Goal: Task Accomplishment & Management: Manage account settings

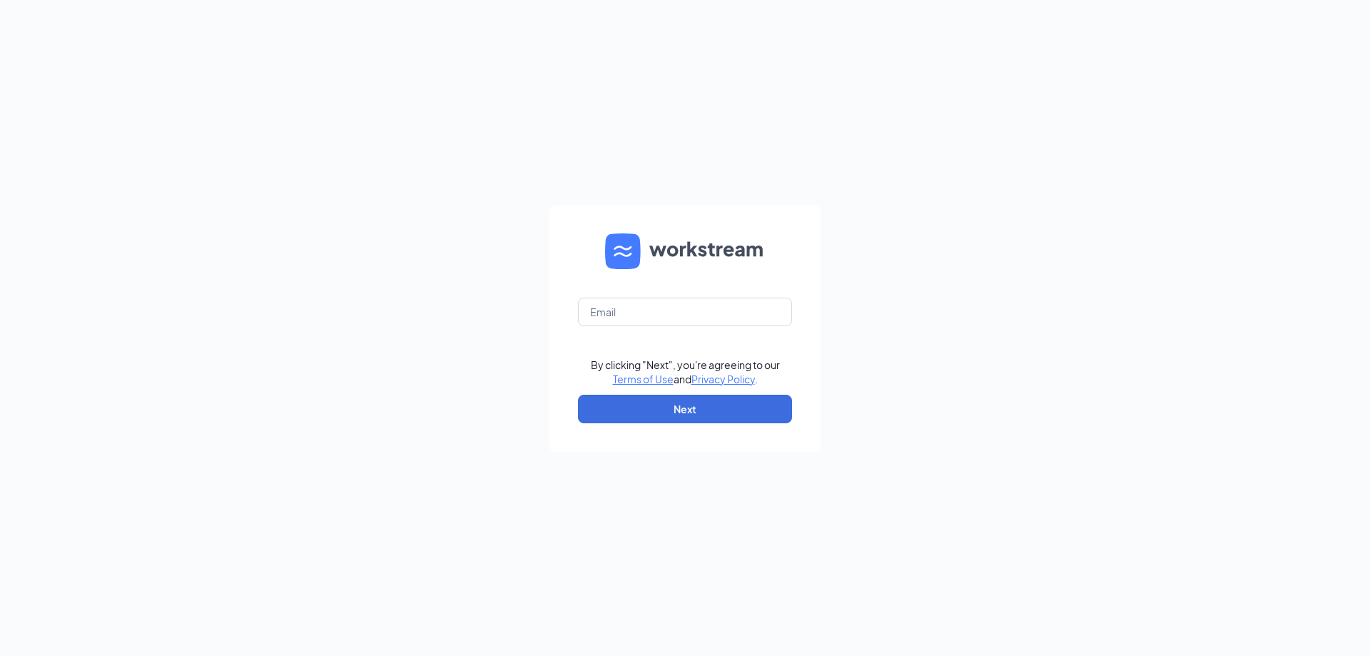
click at [684, 333] on form "By clicking "Next", you're agreeing to our Terms of Use and Privacy Policy . Ne…" at bounding box center [685, 328] width 271 height 247
click at [689, 323] on input "text" at bounding box center [685, 312] width 214 height 29
type input "[EMAIL_ADDRESS][DOMAIN_NAME]"
click at [712, 403] on button "Next" at bounding box center [685, 409] width 214 height 29
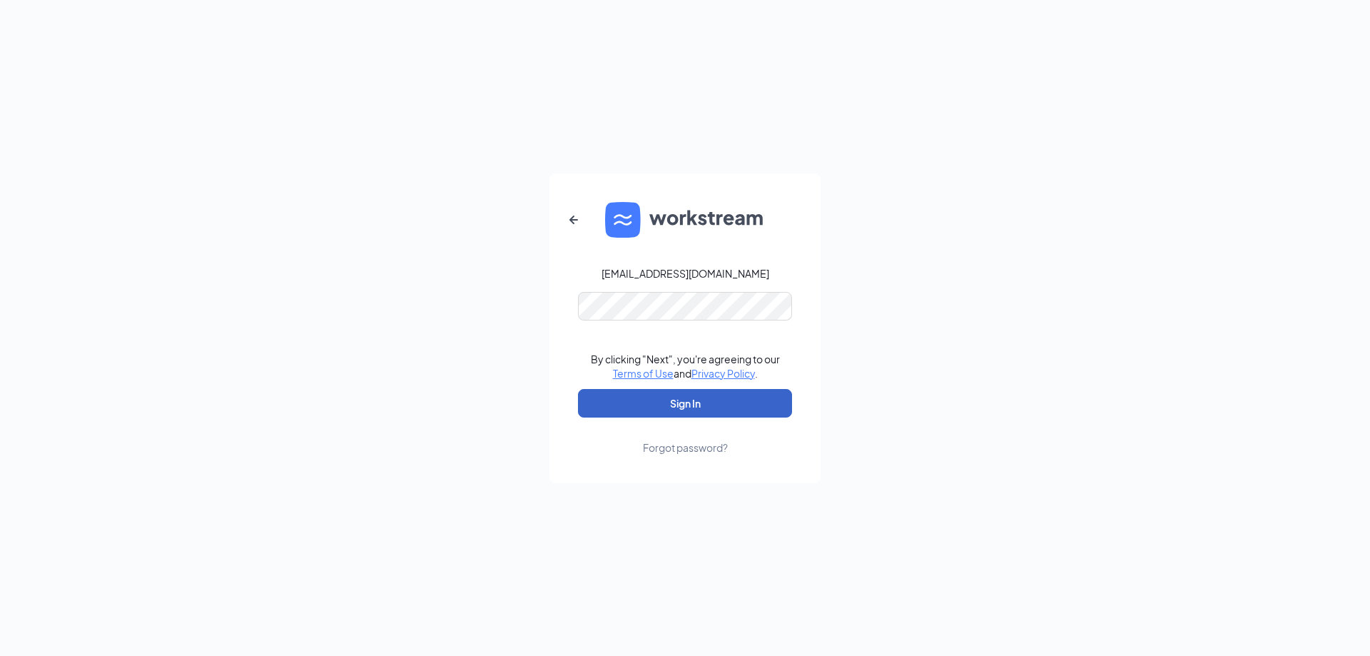
click at [692, 407] on button "Sign In" at bounding box center [685, 403] width 214 height 29
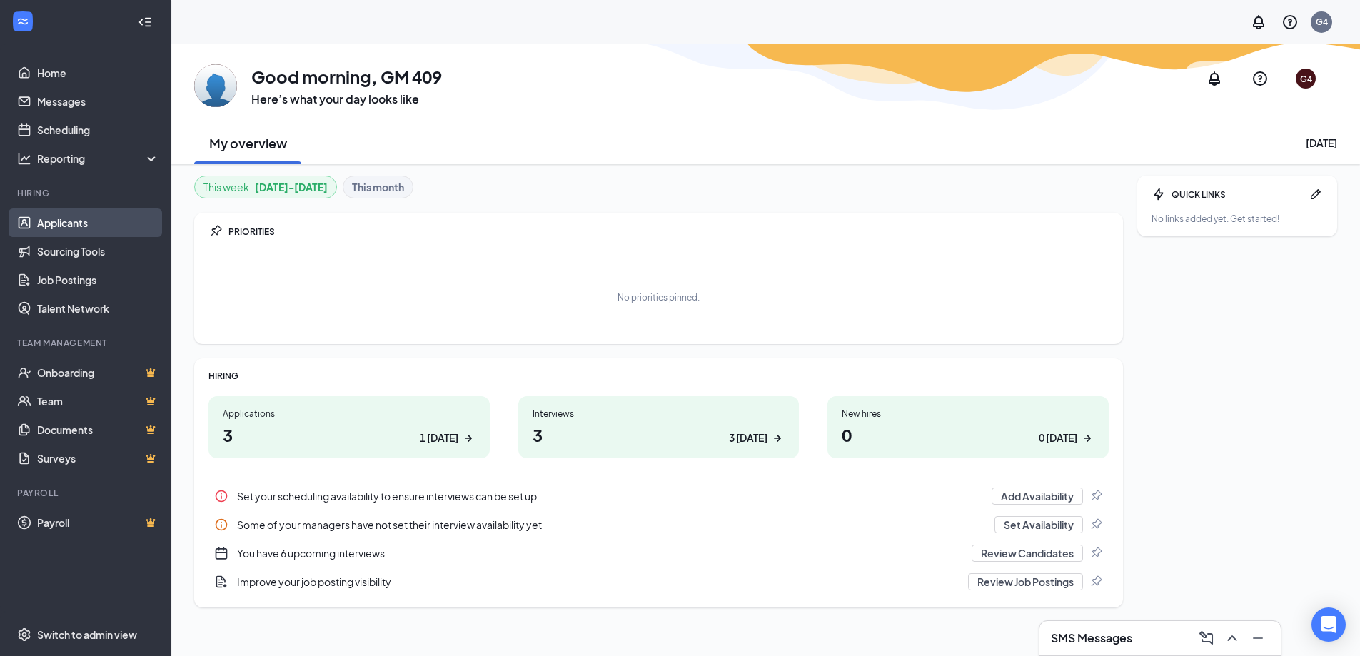
click at [81, 225] on link "Applicants" at bounding box center [98, 222] width 122 height 29
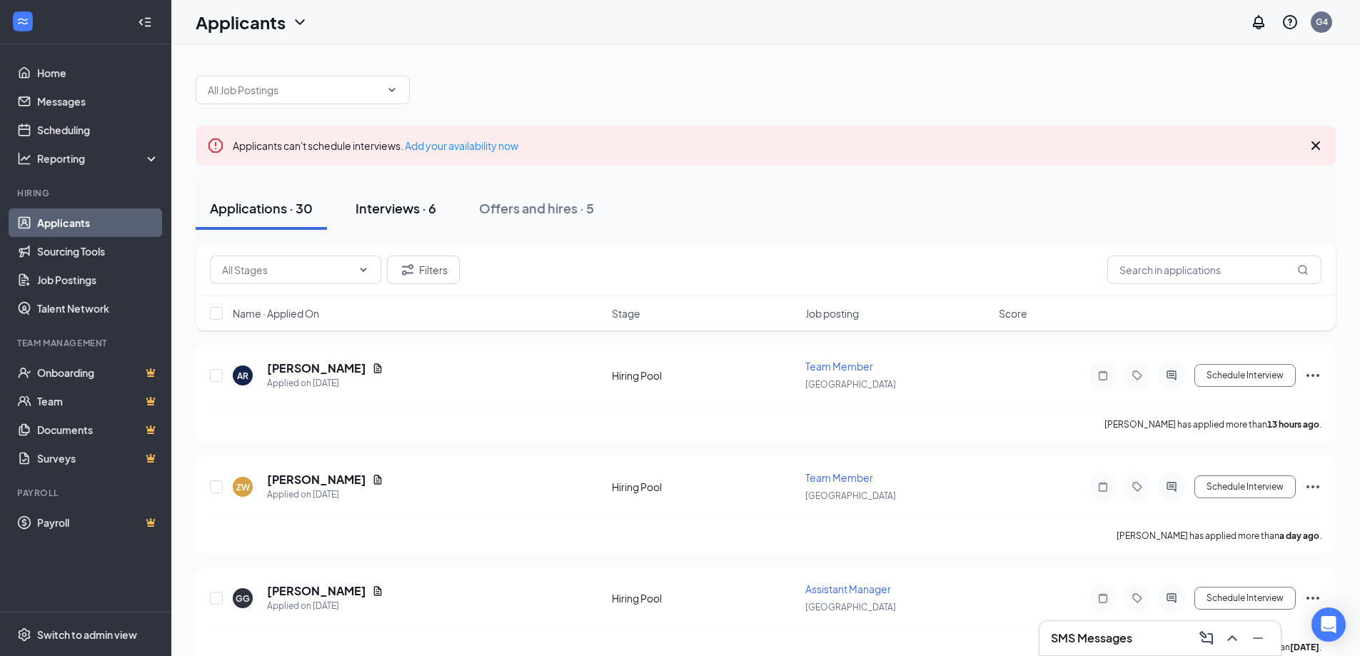
click at [402, 215] on div "Interviews · 6" at bounding box center [395, 208] width 81 height 18
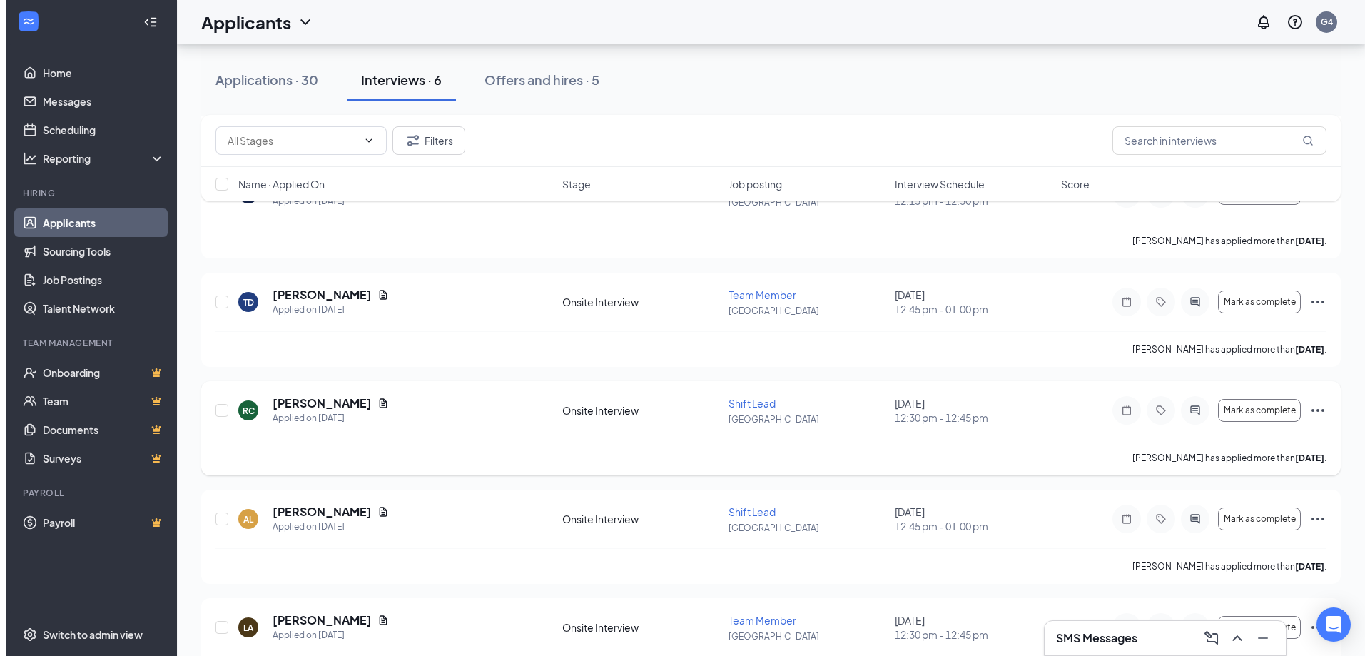
scroll to position [343, 0]
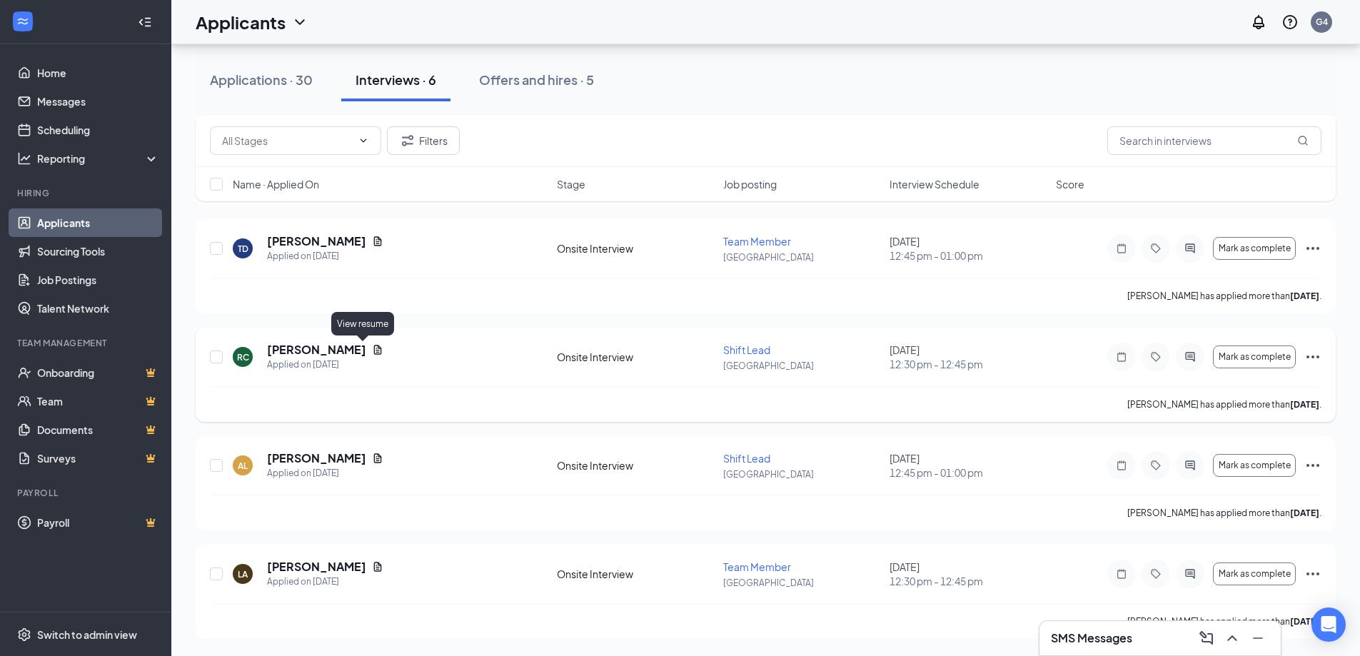
click at [372, 352] on icon "Document" at bounding box center [377, 349] width 11 height 11
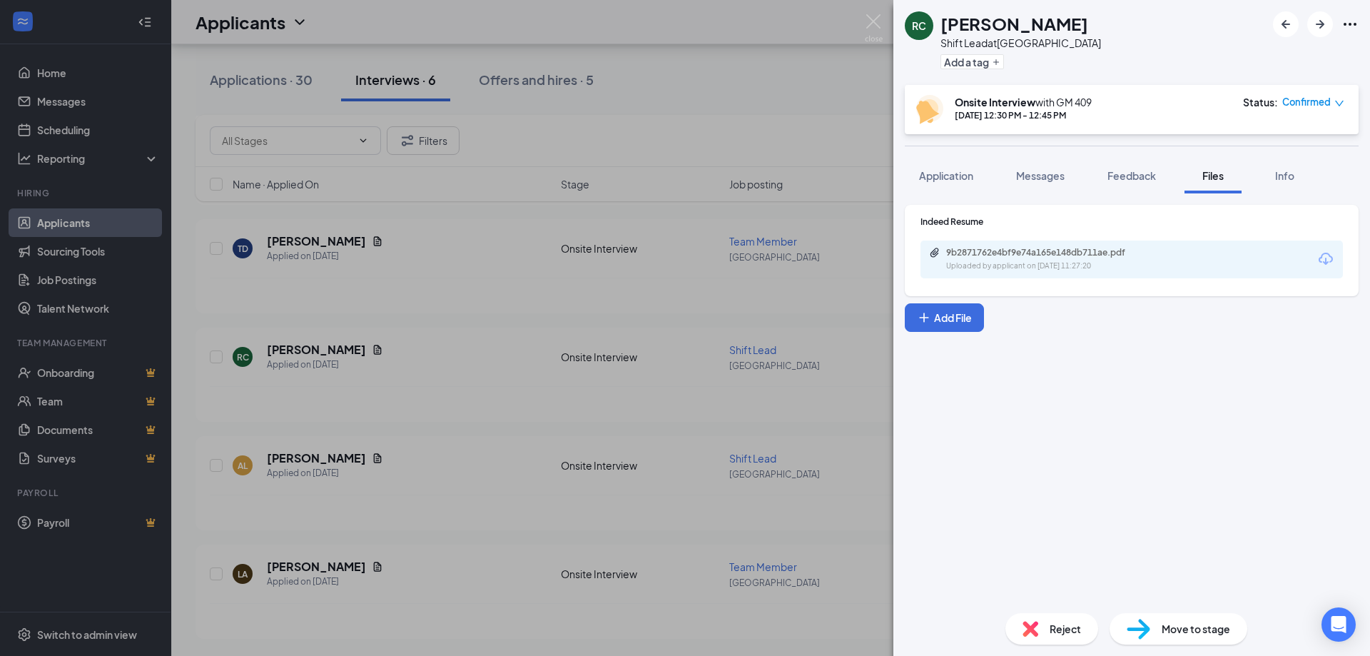
click at [1116, 270] on div "Uploaded by applicant on Sep 09, 2025 at 11:27:20" at bounding box center [1053, 265] width 214 height 11
click at [587, 375] on div "RC Raylene Celaya Shift Lead at Camden Add a tag Onsite Interview with GM 409 S…" at bounding box center [685, 328] width 1370 height 656
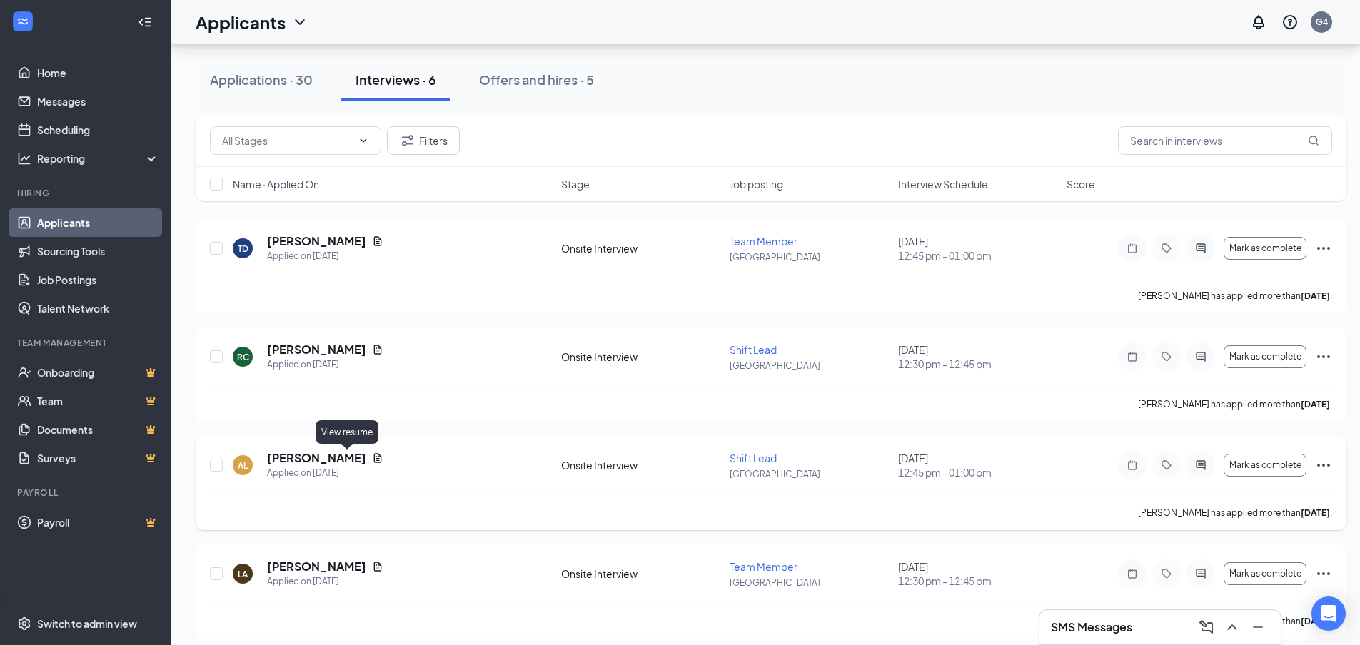
click at [374, 454] on icon "Document" at bounding box center [378, 457] width 8 height 9
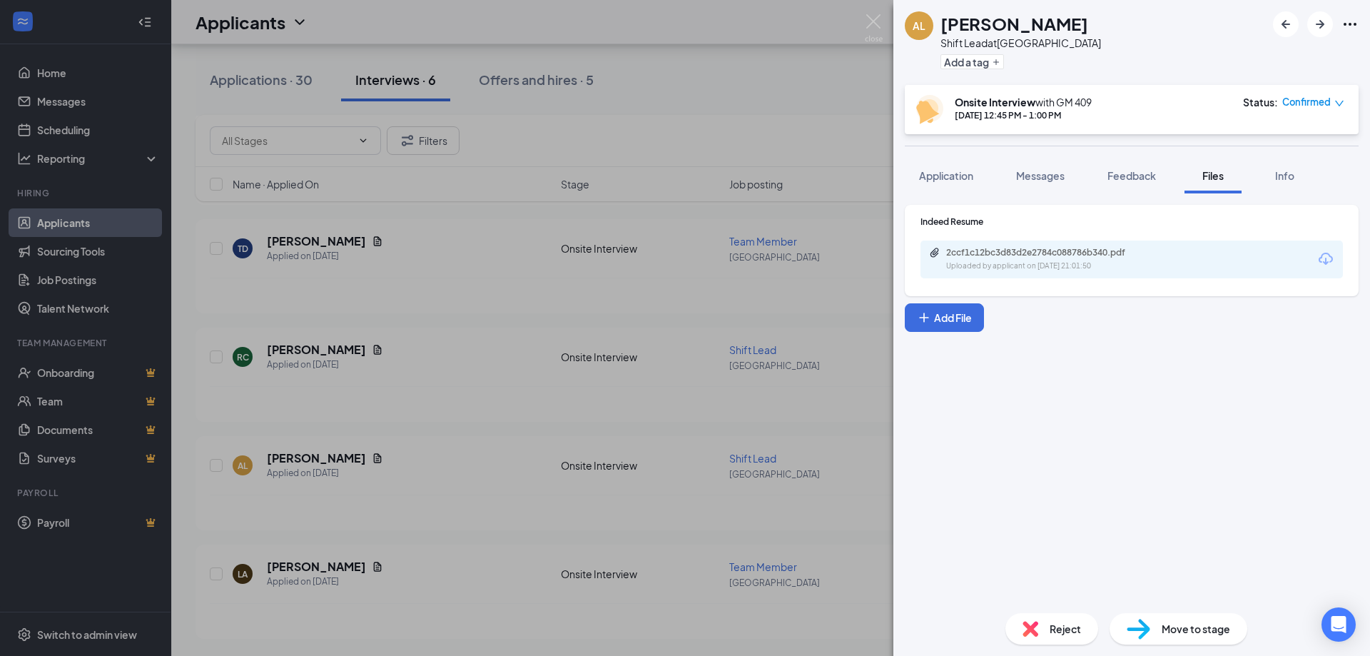
click at [1073, 273] on div "2ccf1c12bc3d83d2e2784c088786b340.pdf Uploaded by applicant on Sep 08, 2025 at 2…" at bounding box center [1132, 260] width 423 height 38
click at [1076, 269] on div "Uploaded by applicant on Sep 08, 2025 at 21:01:50" at bounding box center [1053, 265] width 214 height 11
